Goal: Find specific page/section

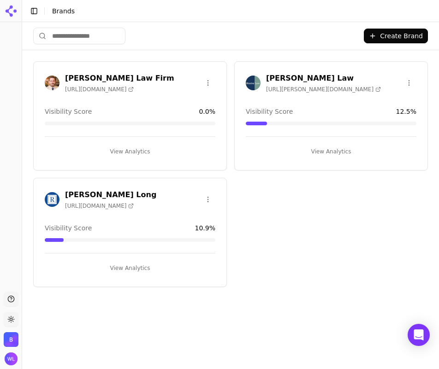
click at [300, 79] on h3 "[PERSON_NAME] Law" at bounding box center [323, 78] width 115 height 11
